Goal: Information Seeking & Learning: Learn about a topic

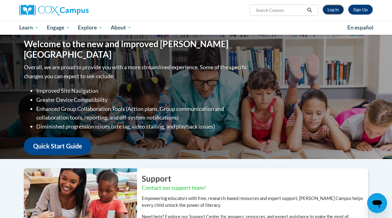
click at [335, 13] on link "Log In" at bounding box center [333, 10] width 21 height 10
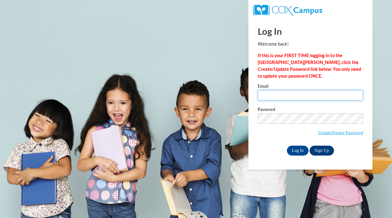
click at [281, 98] on input "Email" at bounding box center [311, 95] width 106 height 11
type input "emiljube@hssdschools.org"
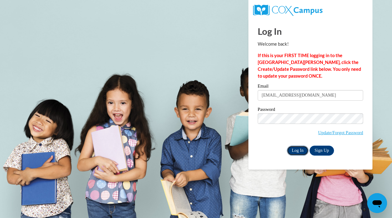
click at [300, 149] on input "Log In" at bounding box center [298, 151] width 22 height 10
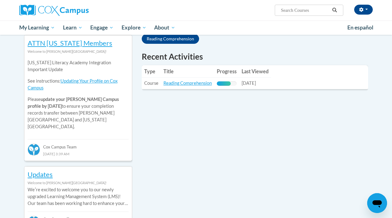
scroll to position [214, 0]
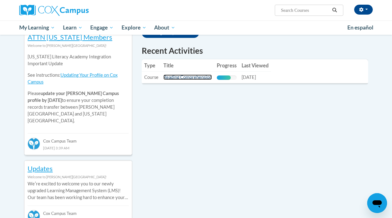
click at [190, 80] on link "Reading Comprehension" at bounding box center [188, 76] width 48 height 5
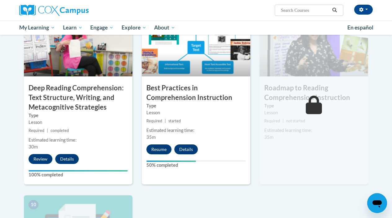
scroll to position [491, 0]
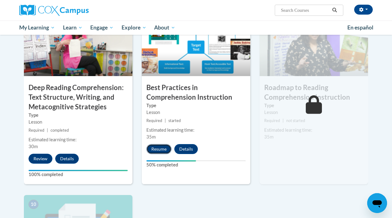
click at [161, 147] on button "Resume" at bounding box center [158, 149] width 25 height 10
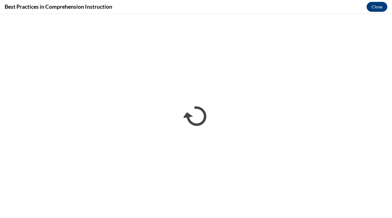
scroll to position [0, 0]
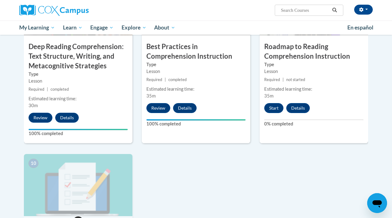
scroll to position [511, 0]
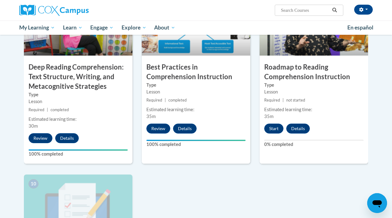
click at [282, 116] on div "Estimated learning time: 35m" at bounding box center [314, 113] width 109 height 14
click at [275, 128] on button "Start" at bounding box center [273, 129] width 19 height 10
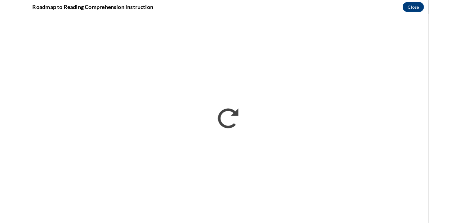
scroll to position [0, 0]
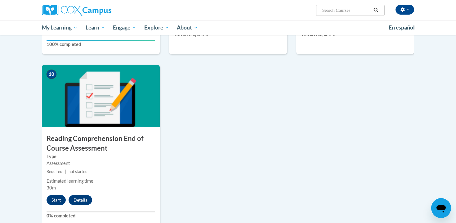
scroll to position [625, 0]
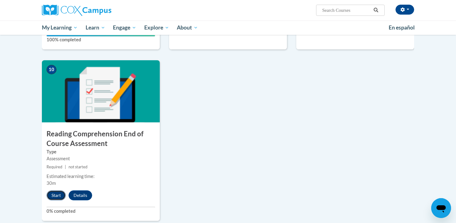
click at [58, 194] on button "Start" at bounding box center [56, 195] width 19 height 10
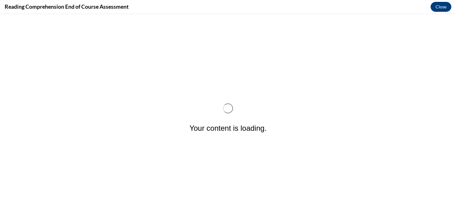
scroll to position [0, 0]
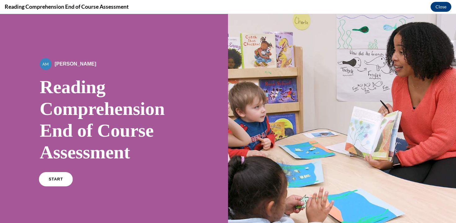
click at [59, 178] on span "START" at bounding box center [56, 179] width 14 height 5
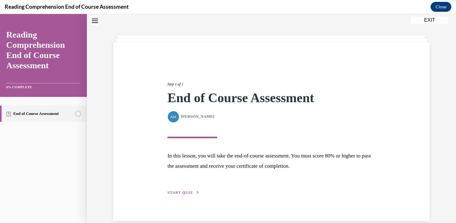
scroll to position [29, 0]
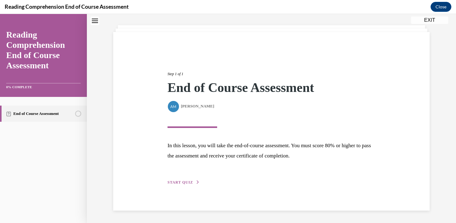
click at [183, 178] on div "Step 1 of 1 End of Course Assessment By Alexander Mackey Alexander Mackey In th…" at bounding box center [271, 121] width 217 height 129
click at [183, 181] on span "START QUIZ" at bounding box center [180, 182] width 25 height 4
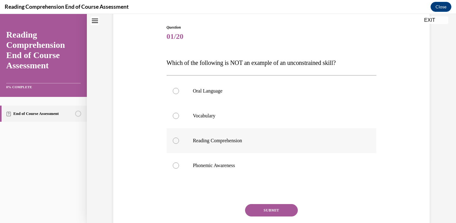
scroll to position [62, 0]
click at [263, 64] on span "Which of the following is NOT an example of an unconstrained skill?" at bounding box center [251, 62] width 169 height 7
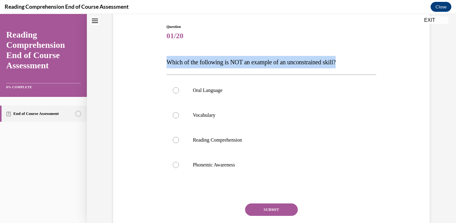
click at [263, 64] on span "Which of the following is NOT an example of an unconstrained skill?" at bounding box center [251, 62] width 169 height 7
copy span "Which of the following is NOT an example of an unconstrained skill?"
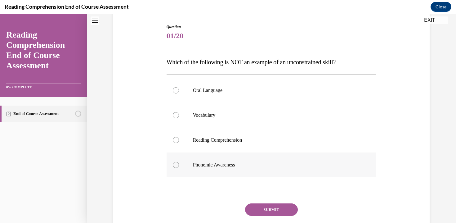
click at [208, 164] on p "Phonemic Awareness" at bounding box center [277, 165] width 168 height 6
click at [179, 164] on input "Phonemic Awareness" at bounding box center [176, 165] width 6 height 6
radio input "true"
click at [261, 205] on button "SUBMIT" at bounding box center [271, 209] width 53 height 12
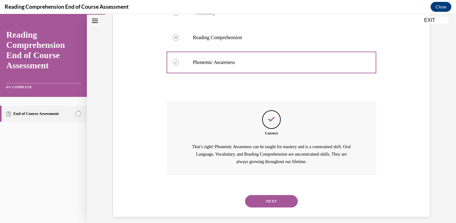
scroll to position [171, 0]
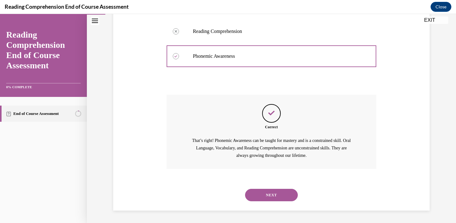
drag, startPoint x: 274, startPoint y: 199, endPoint x: 319, endPoint y: 113, distance: 97.2
click at [319, 113] on div "Question 01/20 Which of the following is NOT an example of an unconstrained ski…" at bounding box center [272, 62] width 210 height 295
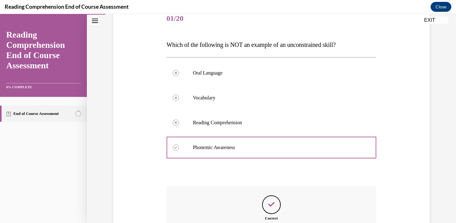
scroll to position [80, 0]
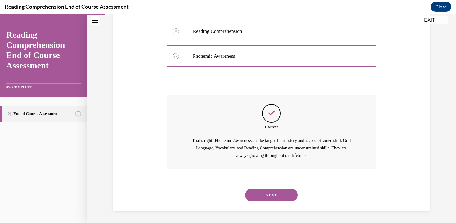
click at [267, 178] on button "SUBMIT" at bounding box center [271, 184] width 53 height 12
click at [266, 197] on button "NEXT" at bounding box center [271, 195] width 53 height 12
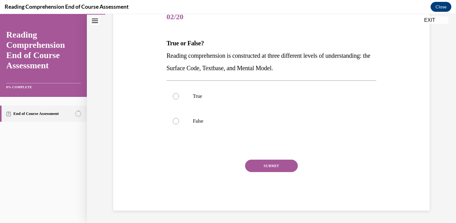
scroll to position [69, 0]
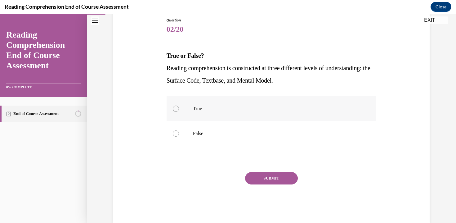
click at [204, 117] on label "True" at bounding box center [272, 108] width 210 height 25
click at [179, 112] on input "True" at bounding box center [176, 109] width 6 height 6
radio input "true"
click at [285, 182] on button "SUBMIT" at bounding box center [271, 178] width 53 height 12
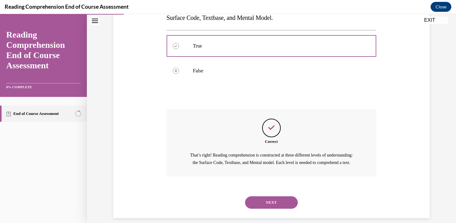
scroll to position [146, 0]
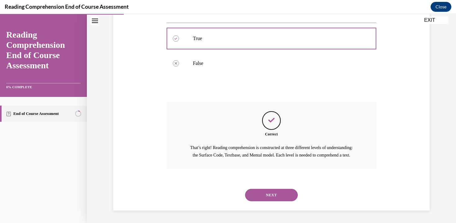
click at [258, 194] on button "NEXT" at bounding box center [271, 195] width 53 height 12
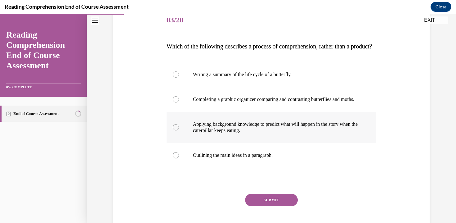
scroll to position [80, 0]
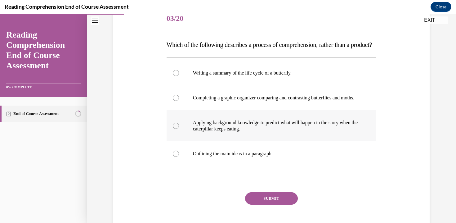
click at [251, 132] on p "Applying background knowledge to predict what will happen in the story when the…" at bounding box center [277, 125] width 168 height 12
click at [179, 129] on input "Applying background knowledge to predict what will happen in the story when the…" at bounding box center [176, 126] width 6 height 6
radio input "true"
click at [262, 205] on button "SUBMIT" at bounding box center [271, 198] width 53 height 12
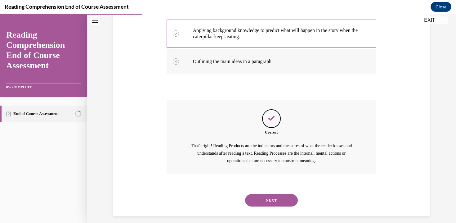
scroll to position [196, 0]
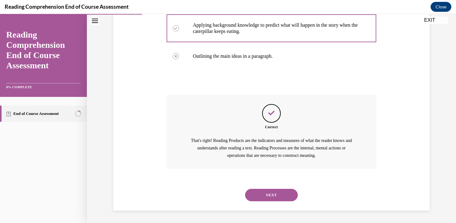
click at [262, 199] on button "NEXT" at bounding box center [271, 195] width 53 height 12
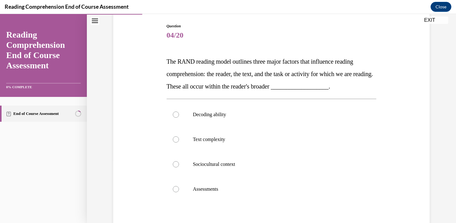
scroll to position [62, 0]
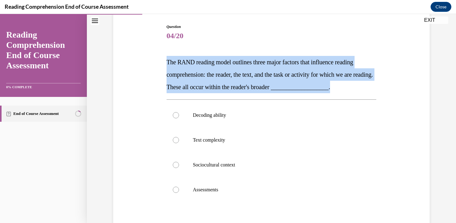
drag, startPoint x: 359, startPoint y: 89, endPoint x: 119, endPoint y: 62, distance: 240.8
click at [119, 62] on div "Question 04/20 The RAND reading model outlines three major factors that influen…" at bounding box center [272, 142] width 320 height 274
copy span "The RAND reading model outlines three major factors that influence reading comp…"
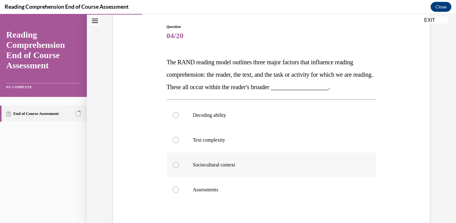
click at [210, 167] on p "Sociocultural context" at bounding box center [277, 165] width 168 height 6
click at [179, 167] on input "Sociocultural context" at bounding box center [176, 165] width 6 height 6
radio input "true"
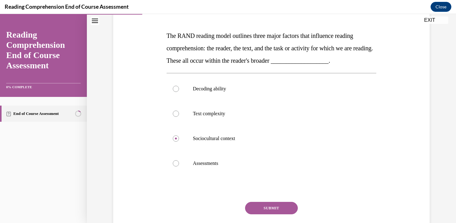
click at [263, 203] on button "SUBMIT" at bounding box center [271, 208] width 53 height 12
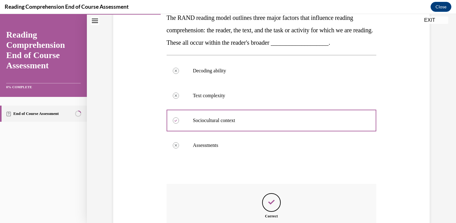
scroll to position [94, 0]
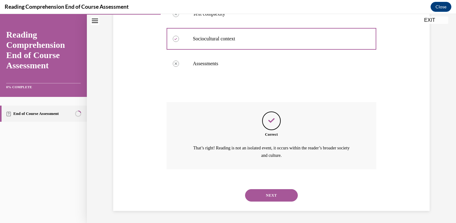
click at [273, 190] on button "NEXT" at bounding box center [271, 195] width 53 height 12
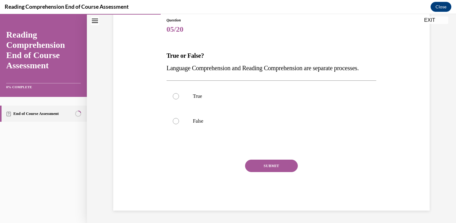
scroll to position [69, 0]
click at [229, 130] on label "False" at bounding box center [272, 121] width 210 height 25
click at [179, 124] on input "False" at bounding box center [176, 121] width 6 height 6
radio input "true"
click at [273, 172] on button "SUBMIT" at bounding box center [271, 166] width 53 height 12
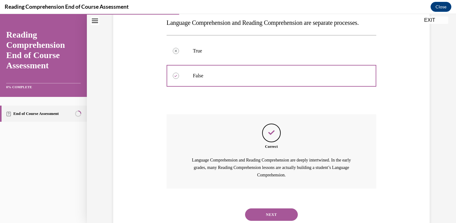
scroll to position [146, 0]
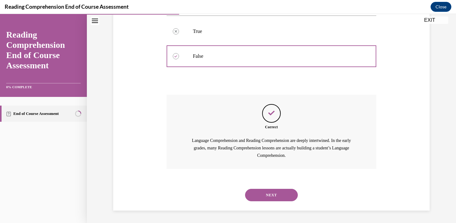
click at [266, 199] on button "NEXT" at bounding box center [271, 195] width 53 height 12
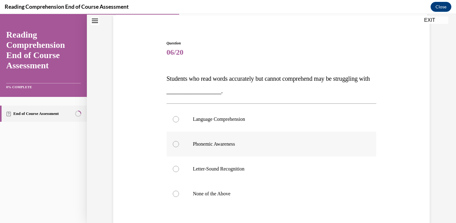
scroll to position [47, 0]
click at [244, 122] on label "Language Comprehension" at bounding box center [272, 118] width 210 height 25
click at [179, 121] on input "Language Comprehension" at bounding box center [176, 118] width 6 height 6
radio input "true"
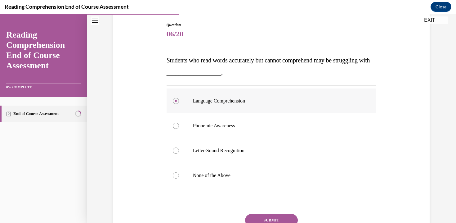
scroll to position [72, 0]
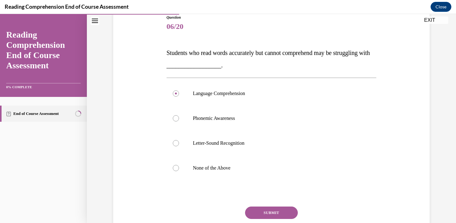
click at [263, 214] on button "SUBMIT" at bounding box center [271, 212] width 53 height 12
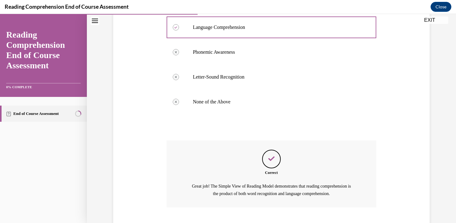
scroll to position [160, 0]
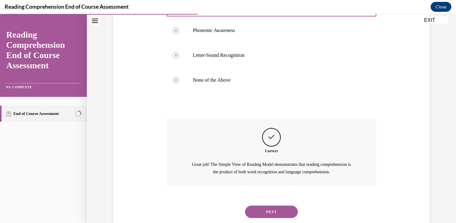
click at [256, 218] on div "NEXT" at bounding box center [272, 211] width 210 height 25
click at [256, 212] on button "NEXT" at bounding box center [271, 211] width 53 height 12
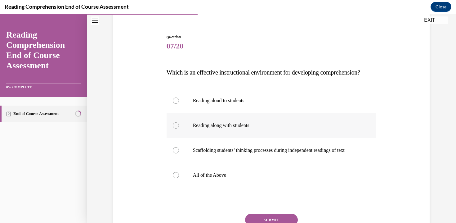
scroll to position [52, 0]
click at [236, 178] on p "All of the Above" at bounding box center [277, 175] width 168 height 6
click at [179, 178] on input "All of the Above" at bounding box center [176, 175] width 6 height 6
radio input "true"
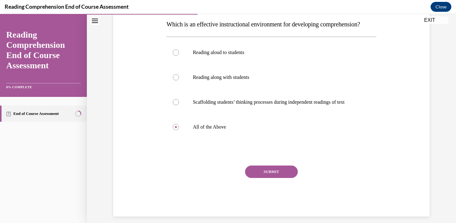
click at [263, 178] on button "SUBMIT" at bounding box center [271, 171] width 53 height 12
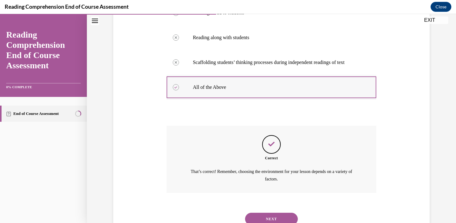
scroll to position [176, 0]
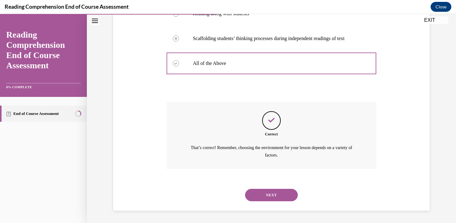
click at [259, 193] on button "NEXT" at bounding box center [271, 195] width 53 height 12
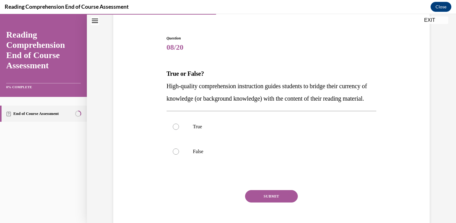
scroll to position [51, 0]
click at [250, 129] on p "True" at bounding box center [277, 126] width 168 height 6
click at [179, 129] on input "True" at bounding box center [176, 126] width 6 height 6
radio input "true"
click at [264, 202] on button "SUBMIT" at bounding box center [271, 196] width 53 height 12
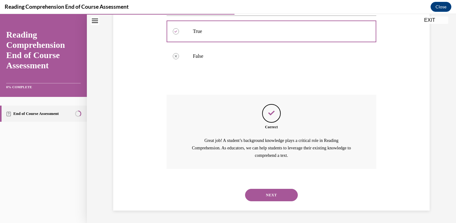
scroll to position [159, 0]
click at [272, 198] on button "NEXT" at bounding box center [271, 195] width 53 height 12
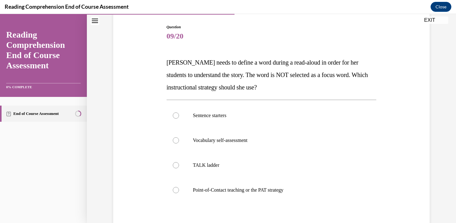
scroll to position [62, 0]
click at [258, 197] on label "Point-of-Contact teaching or the PAT strategy" at bounding box center [272, 189] width 210 height 25
click at [179, 193] on input "Point-of-Contact teaching or the PAT strategy" at bounding box center [176, 190] width 6 height 6
radio input "true"
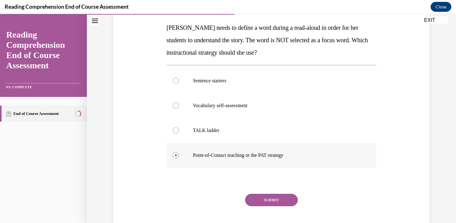
scroll to position [97, 0]
click at [262, 197] on button "SUBMIT" at bounding box center [271, 199] width 53 height 12
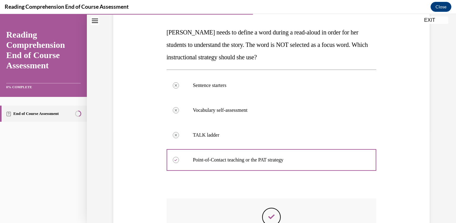
scroll to position [85, 0]
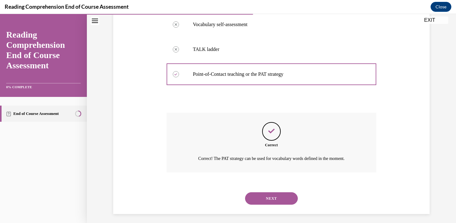
click at [255, 202] on button "NEXT" at bounding box center [271, 198] width 53 height 12
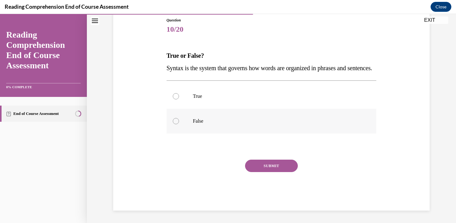
click at [194, 129] on label "False" at bounding box center [272, 121] width 210 height 25
click at [179, 124] on input "False" at bounding box center [176, 121] width 6 height 6
radio input "true"
drag, startPoint x: 202, startPoint y: 81, endPoint x: 156, endPoint y: 67, distance: 47.2
click at [156, 67] on div "Question 10/20 True or False? Syntax is the system that governs how words are o…" at bounding box center [272, 105] width 320 height 212
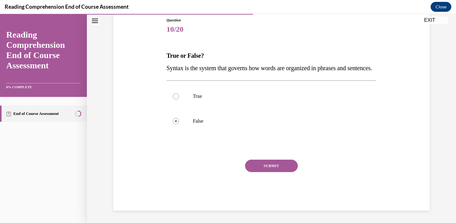
copy span "Syntax is the system that governs how words are organized in phrases and senten…"
click at [198, 99] on p "True" at bounding box center [277, 96] width 168 height 6
click at [179, 99] on input "True" at bounding box center [176, 96] width 6 height 6
radio input "true"
click at [270, 172] on button "SUBMIT" at bounding box center [271, 166] width 53 height 12
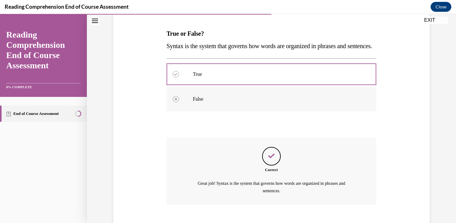
scroll to position [139, 0]
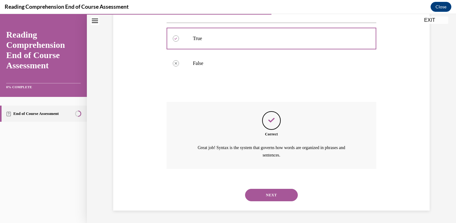
click at [274, 196] on button "NEXT" at bounding box center [271, 195] width 53 height 12
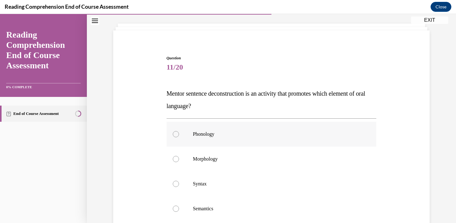
scroll to position [33, 0]
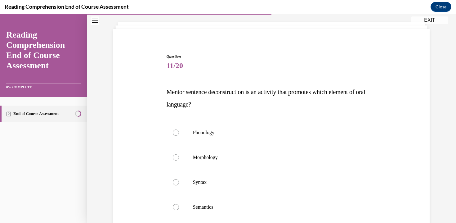
drag, startPoint x: 207, startPoint y: 103, endPoint x: 155, endPoint y: 87, distance: 54.4
click at [155, 87] on div "Question 11/20 Mentor sentence deconstruction is an activity that promotes whic…" at bounding box center [272, 165] width 320 height 261
copy span "Mentor sentence deconstruction is an activity that promotes which element of or…"
click at [205, 189] on label "Syntax" at bounding box center [272, 182] width 210 height 25
click at [179, 185] on input "Syntax" at bounding box center [176, 182] width 6 height 6
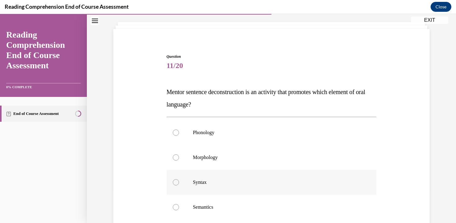
radio input "true"
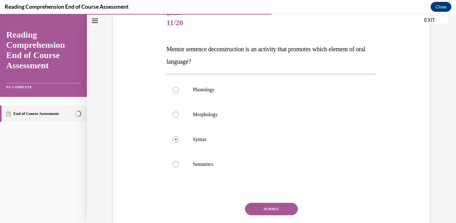
click at [265, 208] on button "SUBMIT" at bounding box center [271, 209] width 53 height 12
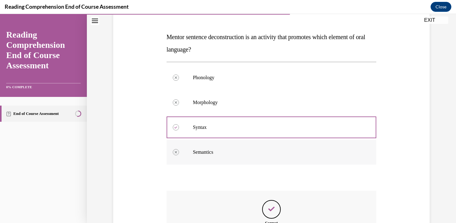
scroll to position [176, 0]
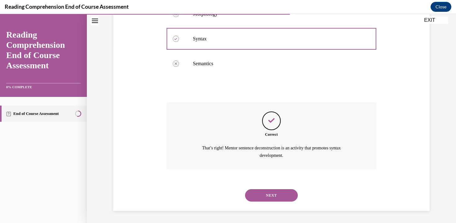
click at [267, 197] on button "NEXT" at bounding box center [271, 195] width 53 height 12
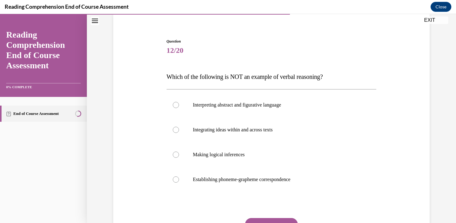
scroll to position [53, 0]
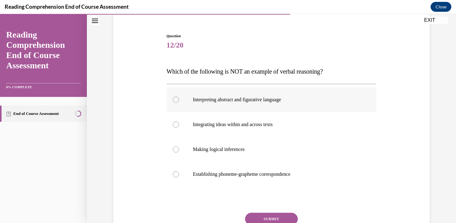
click at [289, 101] on p "Interpreting abstract and figurative language" at bounding box center [277, 100] width 168 height 6
click at [179, 101] on input "Interpreting abstract and figurative language" at bounding box center [176, 100] width 6 height 6
radio input "true"
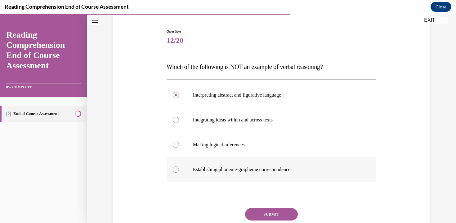
scroll to position [60, 0]
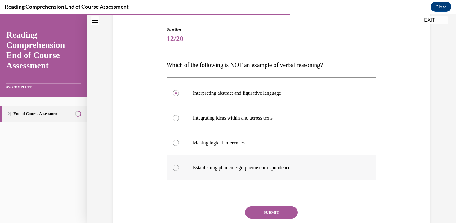
click at [266, 166] on p "Establishing phoneme-grapheme correspondence" at bounding box center [277, 167] width 168 height 6
click at [179, 166] on input "Establishing phoneme-grapheme correspondence" at bounding box center [176, 167] width 6 height 6
radio input "true"
click at [269, 212] on button "SUBMIT" at bounding box center [271, 212] width 53 height 12
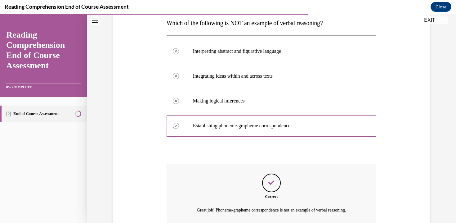
scroll to position [47, 0]
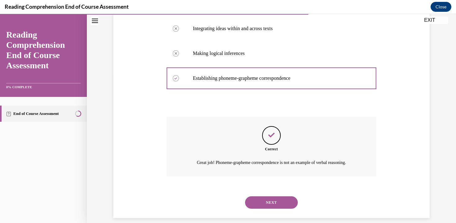
click at [267, 200] on button "NEXT" at bounding box center [271, 202] width 53 height 12
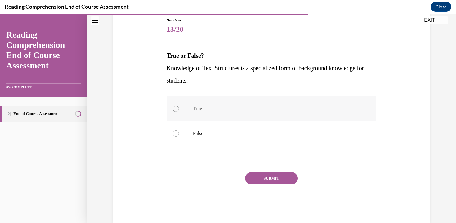
click at [236, 115] on label "True" at bounding box center [272, 108] width 210 height 25
click at [179, 112] on input "True" at bounding box center [176, 109] width 6 height 6
radio input "true"
click at [264, 174] on button "SUBMIT" at bounding box center [271, 178] width 53 height 12
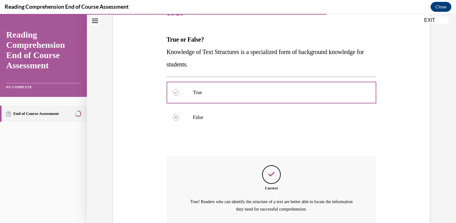
scroll to position [80, 0]
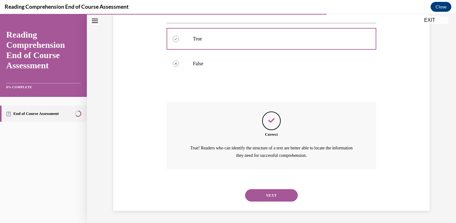
click at [264, 189] on button "NEXT" at bounding box center [271, 195] width 53 height 12
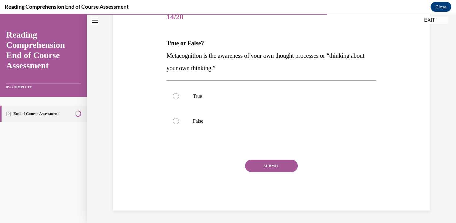
scroll to position [69, 0]
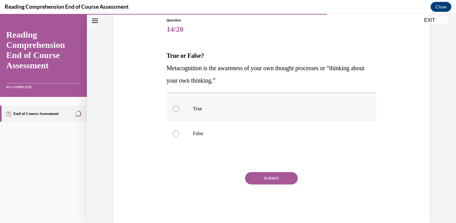
click at [222, 108] on p "True" at bounding box center [277, 109] width 168 height 6
click at [179, 108] on input "True" at bounding box center [176, 109] width 6 height 6
radio input "true"
click at [260, 176] on button "SUBMIT" at bounding box center [271, 178] width 53 height 12
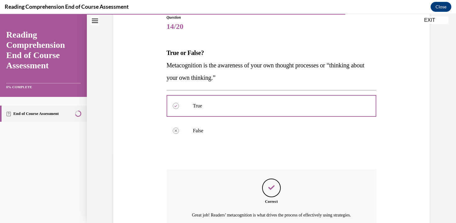
scroll to position [32, 0]
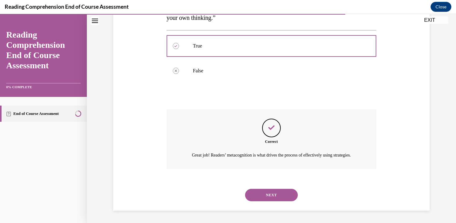
click at [267, 195] on button "NEXT" at bounding box center [271, 195] width 53 height 12
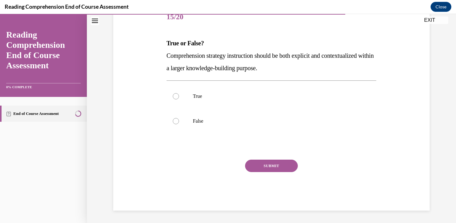
scroll to position [69, 0]
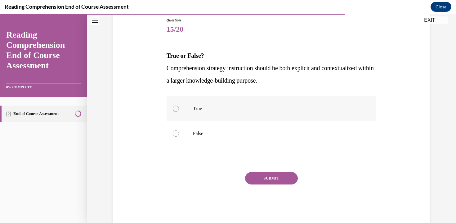
click at [251, 119] on label "True" at bounding box center [272, 108] width 210 height 25
click at [179, 112] on input "True" at bounding box center [176, 109] width 6 height 6
radio input "true"
click at [280, 184] on div "SUBMIT" at bounding box center [272, 187] width 210 height 31
click at [280, 179] on button "SUBMIT" at bounding box center [271, 178] width 53 height 12
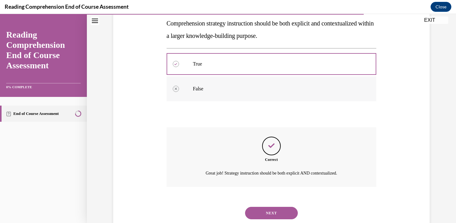
scroll to position [132, 0]
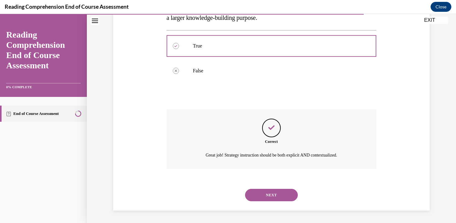
click at [266, 195] on button "NEXT" at bounding box center [271, 195] width 53 height 12
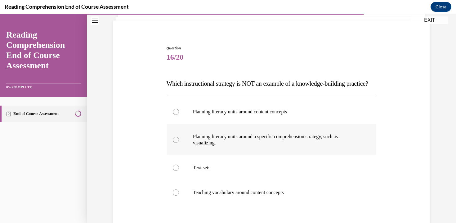
scroll to position [44, 0]
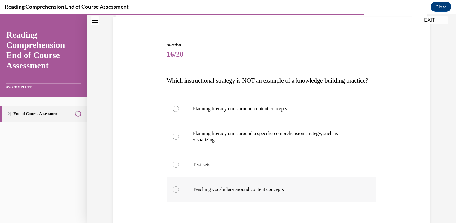
click at [230, 202] on label "Teaching vocabulary around content concepts" at bounding box center [272, 189] width 210 height 25
click at [179, 192] on input "Teaching vocabulary around content concepts" at bounding box center [176, 189] width 6 height 6
radio input "true"
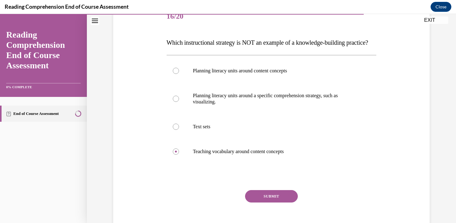
click at [262, 202] on button "SUBMIT" at bounding box center [271, 196] width 53 height 12
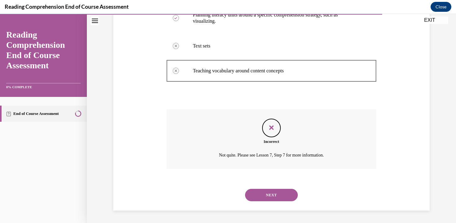
scroll to position [175, 0]
click at [263, 190] on button "NEXT" at bounding box center [271, 195] width 53 height 12
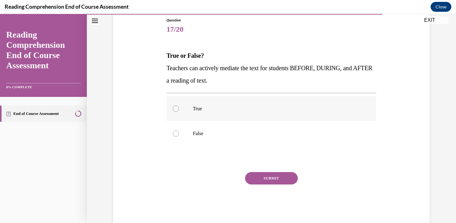
click at [225, 115] on label "True" at bounding box center [272, 108] width 210 height 25
click at [179, 112] on input "True" at bounding box center [176, 109] width 6 height 6
radio input "true"
click at [277, 177] on button "SUBMIT" at bounding box center [271, 178] width 53 height 12
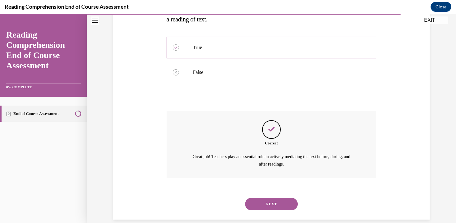
scroll to position [139, 0]
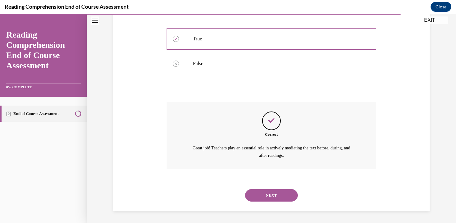
click at [271, 191] on button "NEXT" at bounding box center [271, 195] width 53 height 12
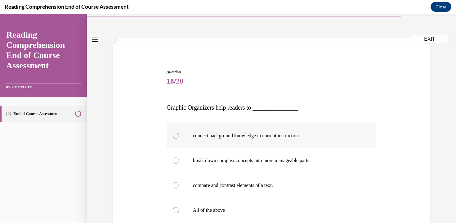
scroll to position [19, 0]
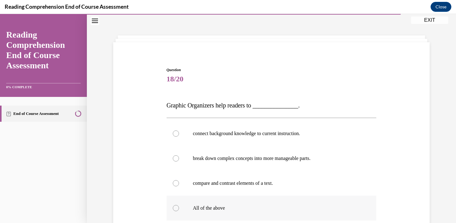
click at [250, 197] on label "All of the above" at bounding box center [272, 208] width 210 height 25
click at [179, 205] on input "All of the above" at bounding box center [176, 208] width 6 height 6
radio input "true"
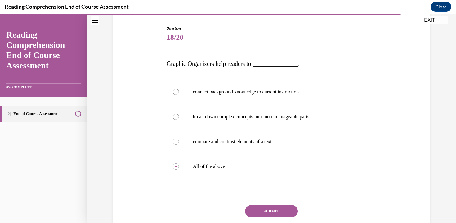
click at [249, 209] on button "SUBMIT" at bounding box center [271, 211] width 53 height 12
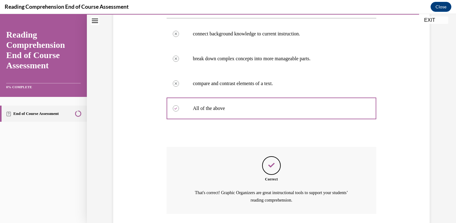
scroll to position [145, 0]
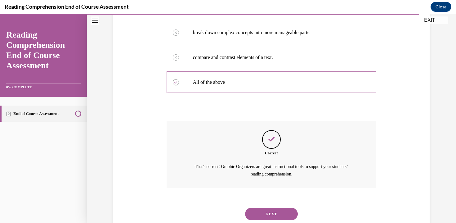
click at [265, 212] on button "NEXT" at bounding box center [271, 214] width 53 height 12
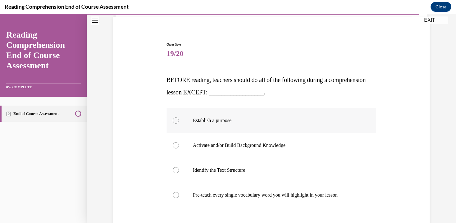
scroll to position [49, 0]
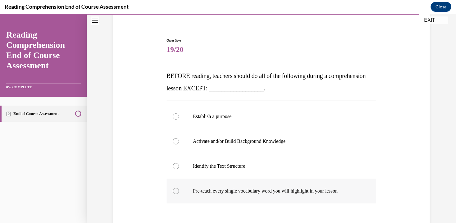
click at [263, 191] on p "Pre-teach every single vocabulary word you will highlight in your lesson" at bounding box center [277, 191] width 168 height 6
click at [179, 191] on input "Pre-teach every single vocabulary word you will highlight in your lesson" at bounding box center [176, 191] width 6 height 6
radio input "true"
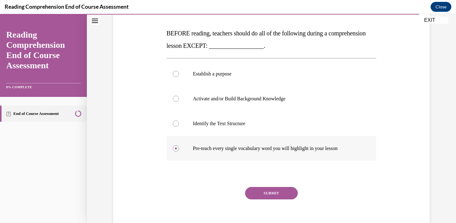
click at [263, 191] on button "SUBMIT" at bounding box center [271, 193] width 53 height 12
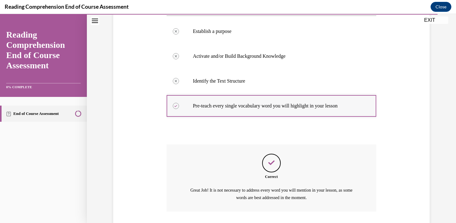
scroll to position [174, 0]
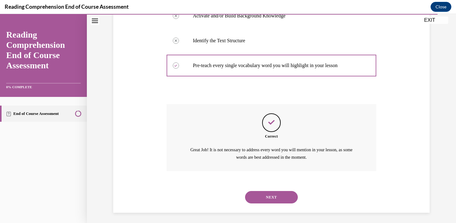
click at [266, 195] on button "NEXT" at bounding box center [271, 197] width 53 height 12
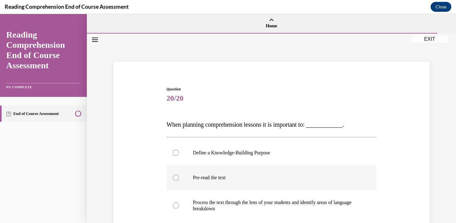
click at [256, 171] on label "Pre-read the text" at bounding box center [272, 177] width 210 height 25
click at [179, 174] on input "Pre-read the text" at bounding box center [176, 177] width 6 height 6
radio input "true"
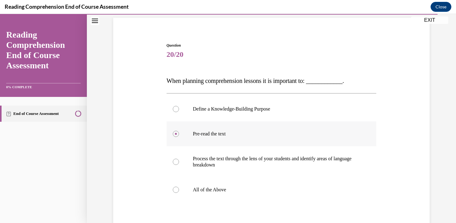
scroll to position [44, 0]
click at [250, 186] on p "All of the Above" at bounding box center [277, 189] width 168 height 6
click at [179, 186] on input "All of the Above" at bounding box center [176, 189] width 6 height 6
radio input "true"
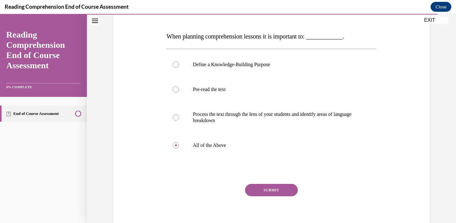
click at [265, 191] on button "SUBMIT" at bounding box center [271, 190] width 53 height 12
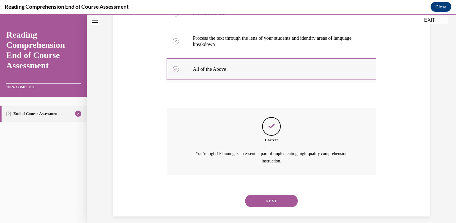
scroll to position [170, 0]
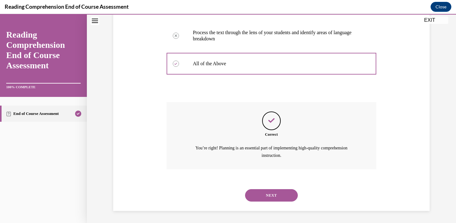
click at [272, 197] on button "NEXT" at bounding box center [271, 195] width 53 height 12
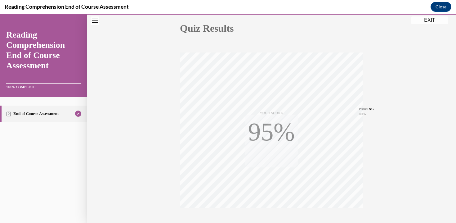
scroll to position [109, 0]
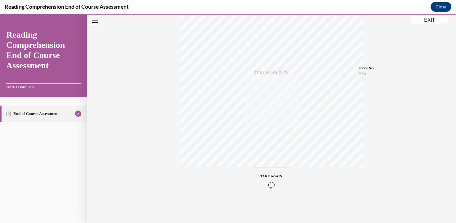
click at [434, 23] on button "EXIT" at bounding box center [429, 19] width 37 height 7
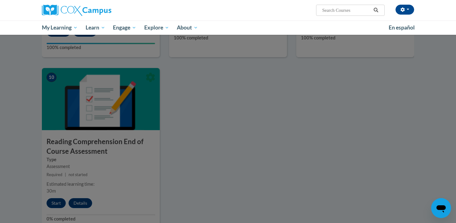
scroll to position [615, 0]
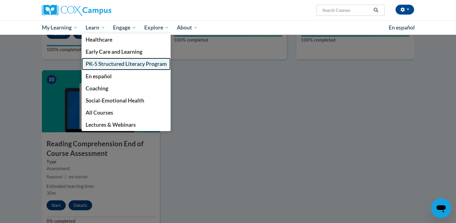
click at [112, 61] on span "PK-5 Structured Literacy Program" at bounding box center [126, 64] width 81 height 7
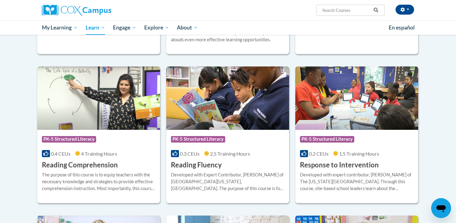
scroll to position [497, 0]
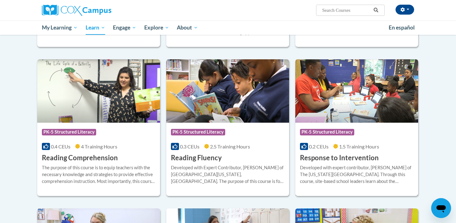
click at [352, 167] on div "Developed with expert contributor, Dr. [PERSON_NAME] of The [US_STATE][GEOGRAPH…" at bounding box center [357, 174] width 114 height 20
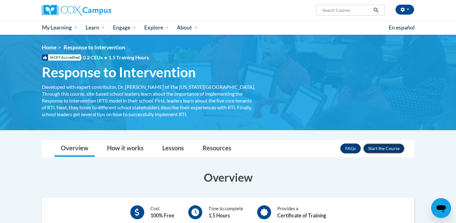
click at [397, 147] on button "Enroll" at bounding box center [383, 148] width 41 height 10
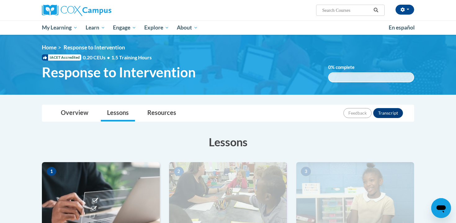
click at [90, 176] on img at bounding box center [101, 193] width 118 height 62
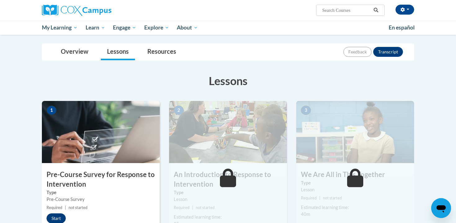
scroll to position [62, 0]
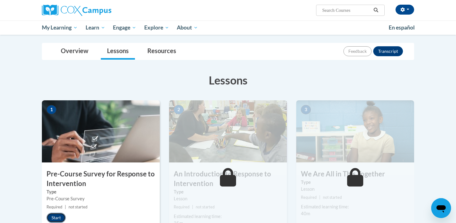
click at [58, 215] on button "Start" at bounding box center [56, 218] width 19 height 10
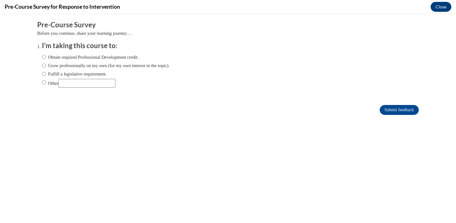
scroll to position [0, 0]
click at [55, 74] on label "Fulfill a legislative requirement." at bounding box center [74, 73] width 65 height 7
click at [46, 74] on input "Fulfill a legislative requirement." at bounding box center [44, 73] width 4 height 7
radio input "true"
click at [398, 108] on input "Submit feedback" at bounding box center [399, 110] width 39 height 10
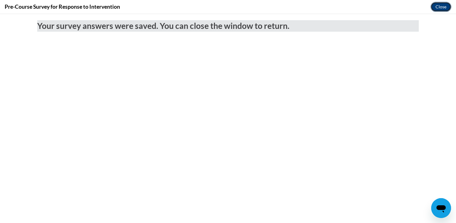
click at [436, 7] on button "Close" at bounding box center [441, 7] width 21 height 10
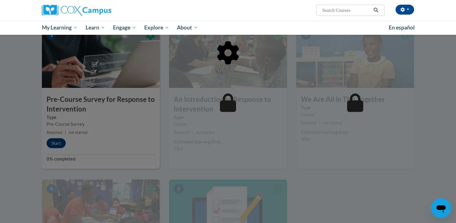
scroll to position [137, 0]
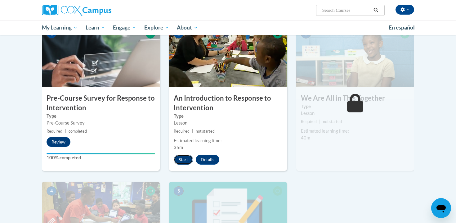
click at [183, 157] on button "Start" at bounding box center [183, 160] width 19 height 10
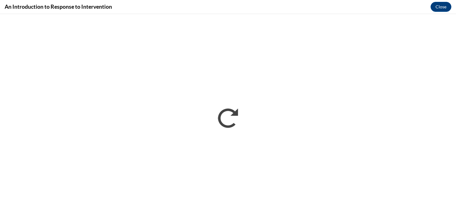
scroll to position [0, 0]
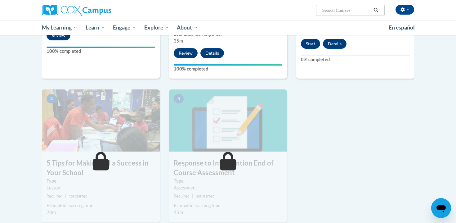
scroll to position [245, 0]
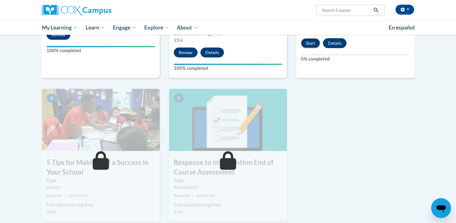
click at [312, 46] on button "Start" at bounding box center [310, 43] width 19 height 10
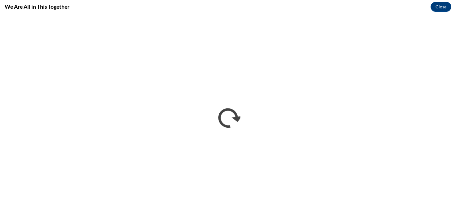
scroll to position [0, 0]
